Goal: Task Accomplishment & Management: Use online tool/utility

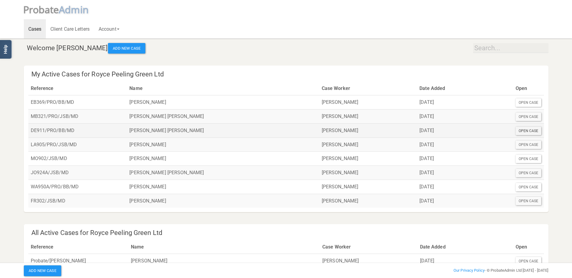
click at [530, 131] on div "Open Case" at bounding box center [528, 131] width 26 height 8
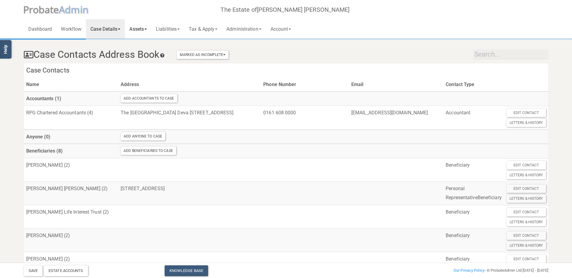
click at [136, 29] on link "Assets" at bounding box center [138, 28] width 27 height 19
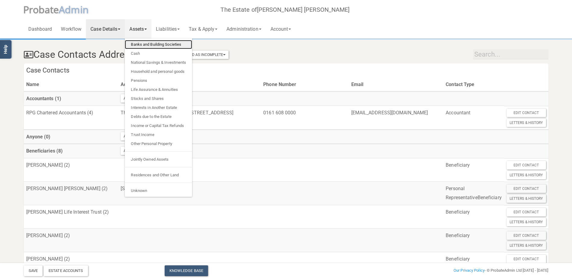
click at [137, 43] on link "Banks and Building Societies" at bounding box center [158, 44] width 67 height 9
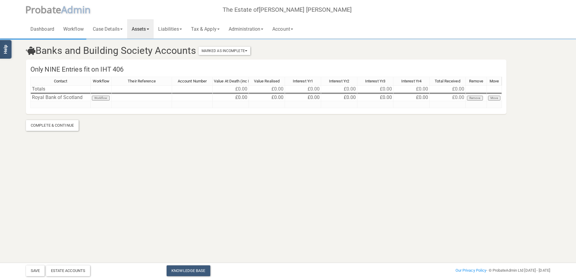
click at [149, 29] on span at bounding box center [148, 29] width 2 height 1
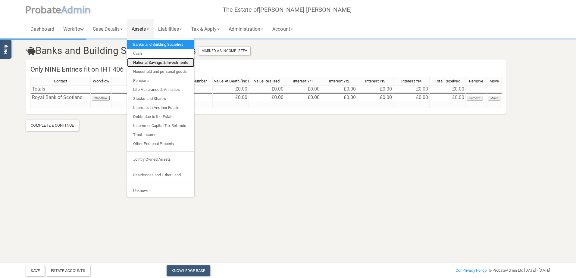
click at [150, 62] on link "National Savings & Investments" at bounding box center [160, 62] width 67 height 9
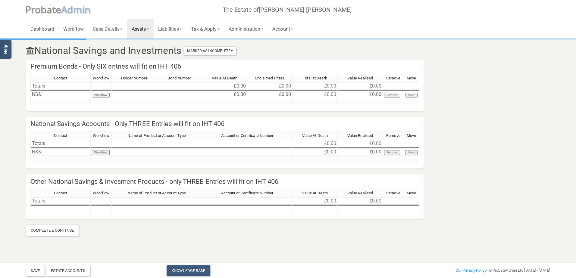
click at [152, 28] on link "Assets" at bounding box center [140, 28] width 27 height 19
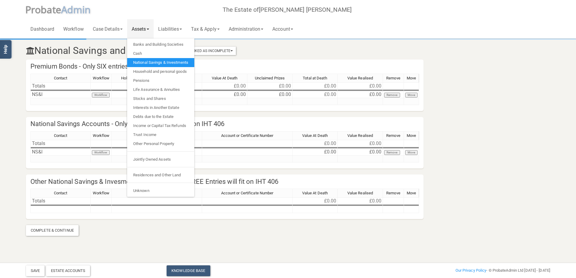
click at [149, 30] on span at bounding box center [148, 29] width 2 height 1
